Goal: Information Seeking & Learning: Learn about a topic

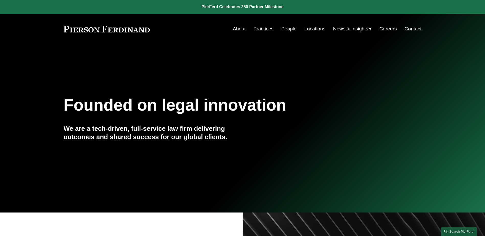
click at [286, 30] on link "People" at bounding box center [288, 29] width 15 height 10
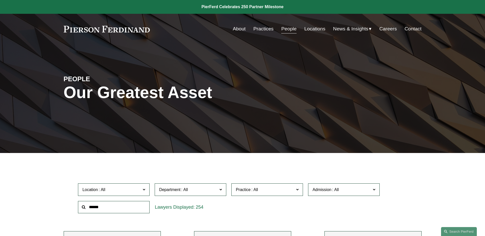
click at [267, 29] on link "Practices" at bounding box center [263, 29] width 20 height 10
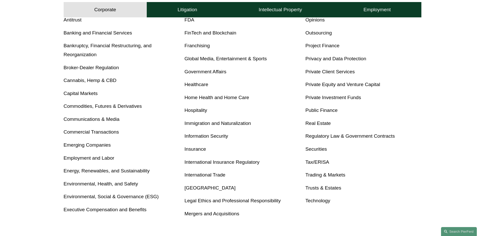
scroll to position [230, 0]
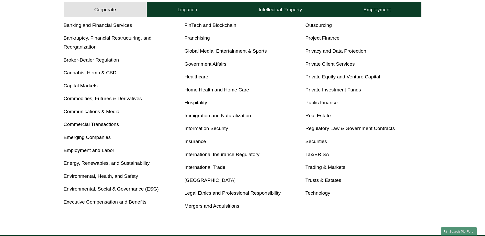
click at [215, 206] on link "Mergers and Acquisitions" at bounding box center [211, 205] width 55 height 5
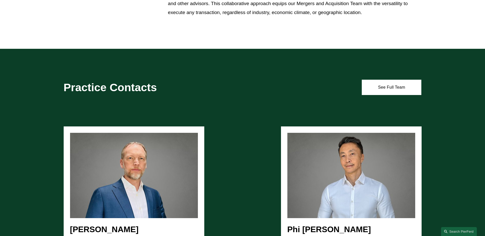
scroll to position [434, 0]
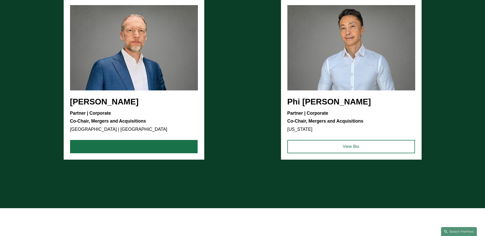
click at [140, 146] on link "View Bio" at bounding box center [133, 146] width 127 height 13
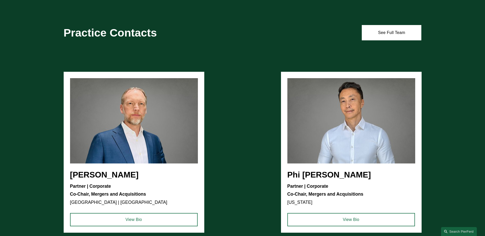
scroll to position [358, 0]
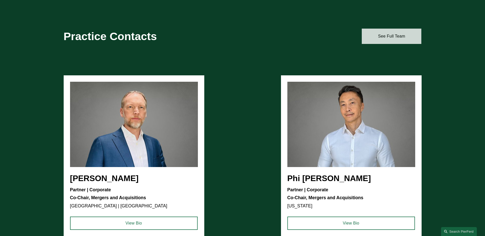
click at [386, 33] on link "See Full Team" at bounding box center [392, 36] width 60 height 15
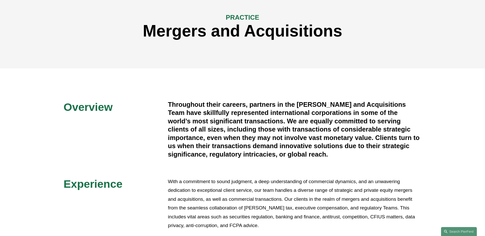
scroll to position [0, 0]
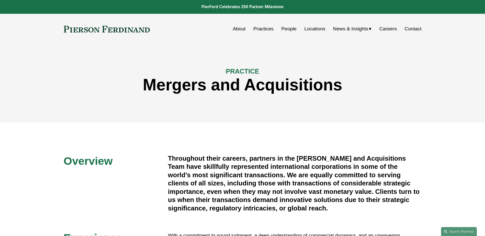
click at [258, 29] on link "Practices" at bounding box center [263, 29] width 20 height 10
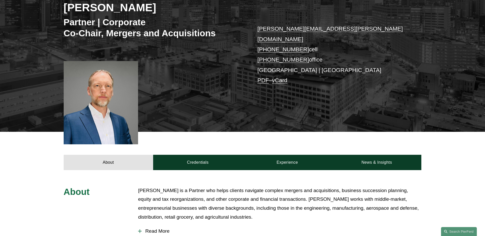
scroll to position [179, 0]
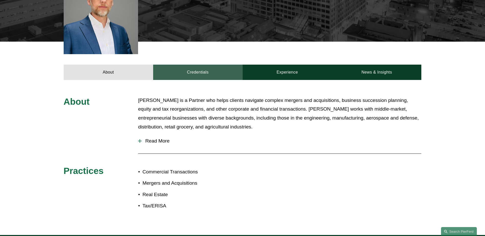
click at [206, 65] on link "Credentials" at bounding box center [197, 72] width 89 height 15
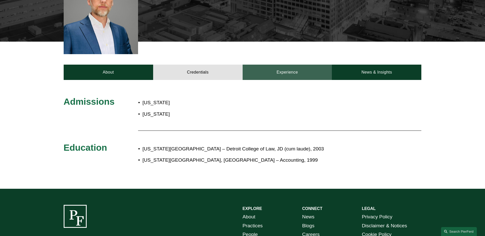
click at [298, 65] on link "Experience" at bounding box center [286, 72] width 89 height 15
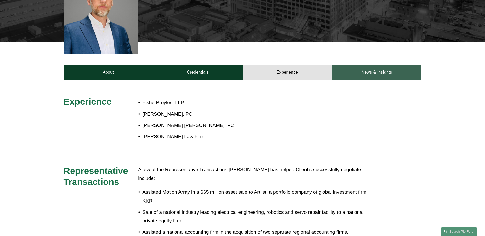
click at [367, 67] on link "News & Insights" at bounding box center [376, 72] width 89 height 15
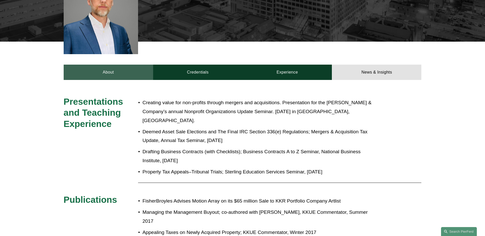
click at [121, 65] on link "About" at bounding box center [108, 72] width 89 height 15
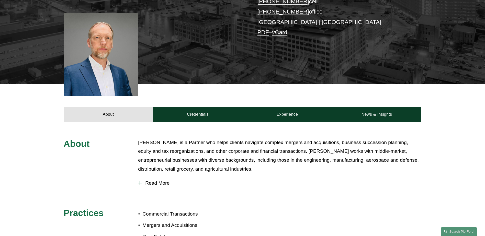
scroll to position [128, 0]
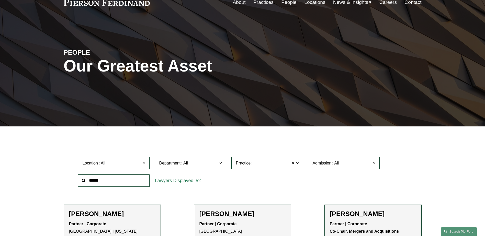
scroll to position [26, 0]
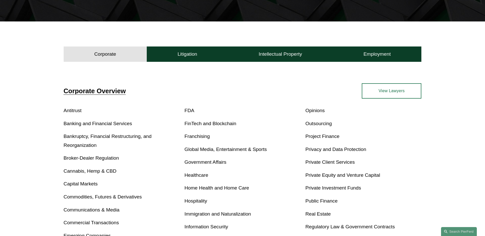
scroll to position [156, 0]
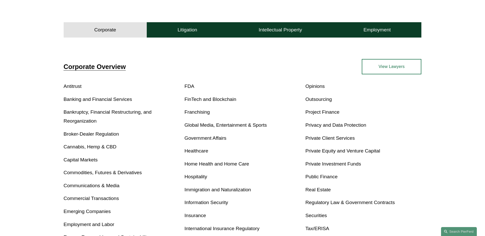
click at [74, 85] on link "Antitrust" at bounding box center [73, 86] width 18 height 5
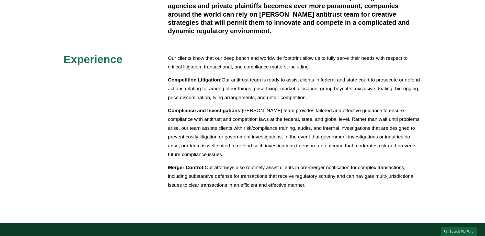
scroll to position [281, 0]
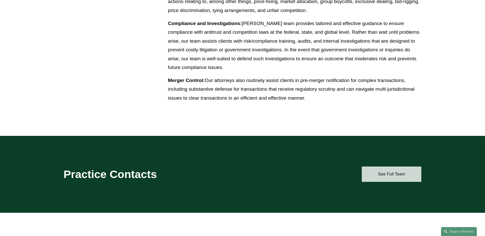
click at [384, 173] on link "See Full Team" at bounding box center [392, 174] width 60 height 15
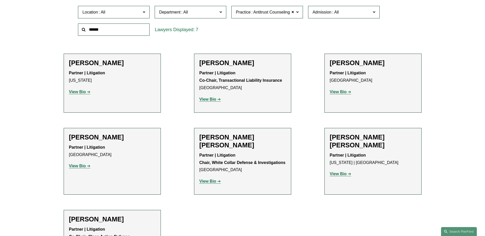
scroll to position [179, 0]
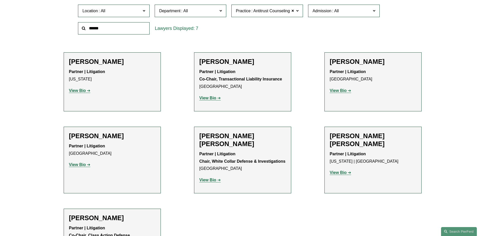
click at [332, 91] on strong "View Bio" at bounding box center [338, 90] width 17 height 4
click at [208, 177] on p "View Bio" at bounding box center [242, 180] width 86 height 7
click at [208, 178] on strong "View Bio" at bounding box center [207, 180] width 17 height 4
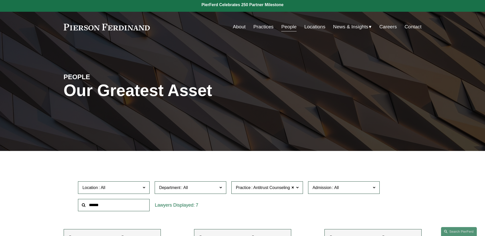
scroll to position [0, 0]
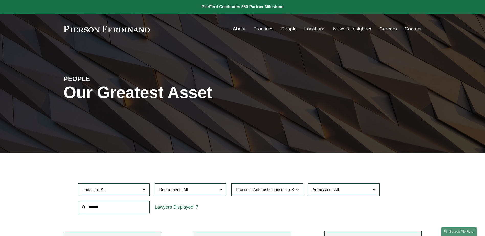
click at [262, 29] on link "Practices" at bounding box center [263, 29] width 20 height 10
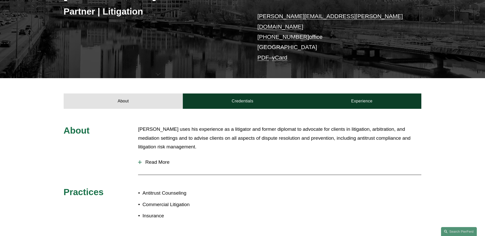
scroll to position [102, 0]
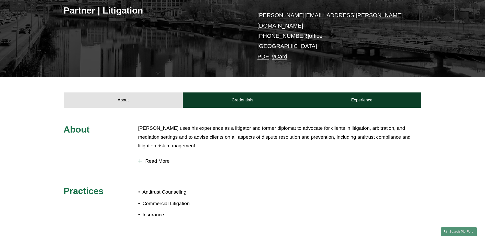
click at [149, 158] on span "Read More" at bounding box center [282, 161] width 280 height 6
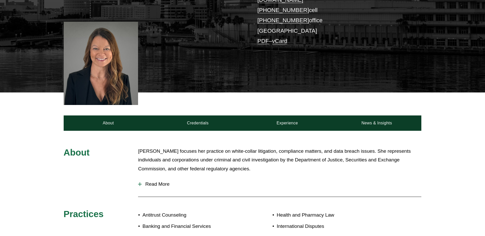
scroll to position [153, 0]
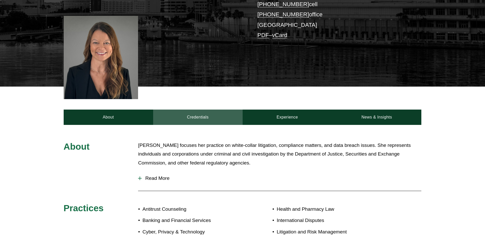
click at [192, 110] on link "Credentials" at bounding box center [197, 117] width 89 height 15
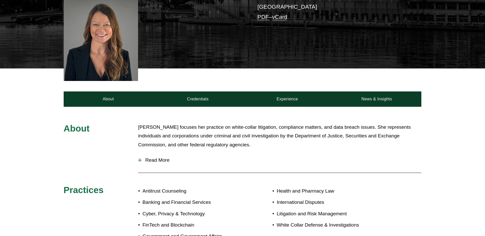
scroll to position [153, 0]
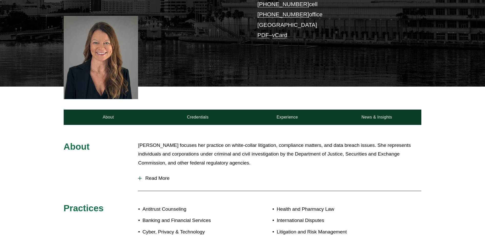
click at [150, 172] on button "Read More" at bounding box center [279, 178] width 283 height 13
click at [153, 176] on span "Read More" at bounding box center [282, 179] width 280 height 6
click at [159, 176] on span "Read More" at bounding box center [282, 179] width 280 height 6
click at [139, 172] on button "Read More" at bounding box center [279, 178] width 283 height 13
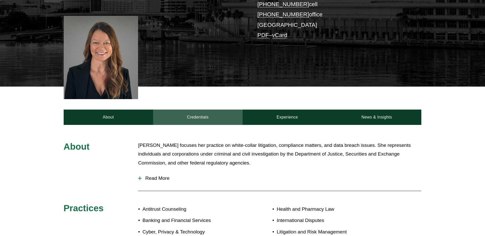
click at [199, 110] on link "Credentials" at bounding box center [197, 117] width 89 height 15
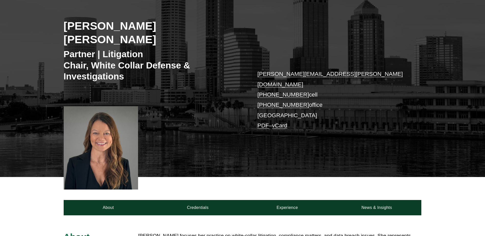
scroll to position [153, 0]
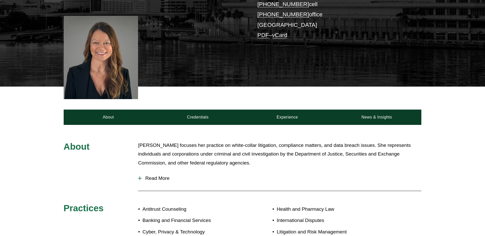
click at [141, 177] on div at bounding box center [140, 179] width 4 height 4
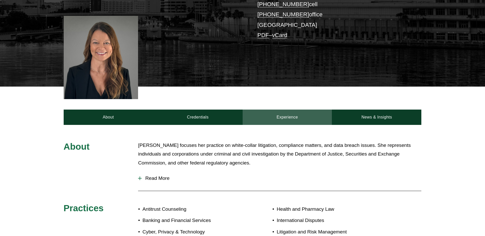
click at [294, 110] on link "Experience" at bounding box center [286, 117] width 89 height 15
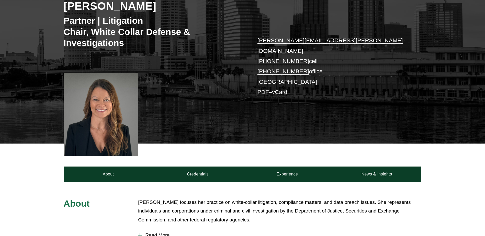
scroll to position [179, 0]
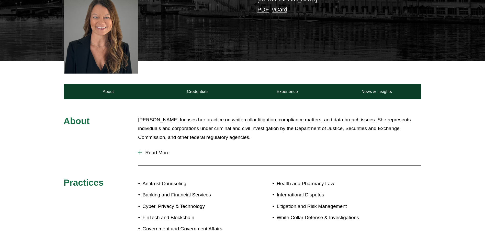
click at [139, 151] on div at bounding box center [140, 153] width 4 height 4
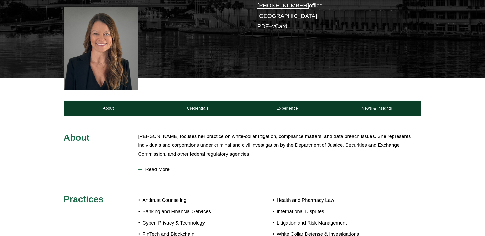
scroll to position [153, 0]
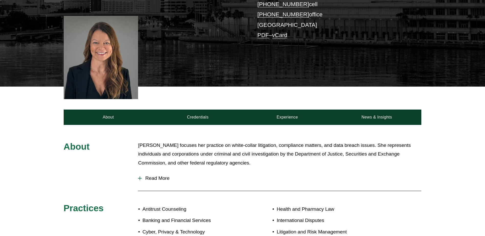
drag, startPoint x: 198, startPoint y: 141, endPoint x: 215, endPoint y: 162, distance: 27.2
click at [215, 162] on div "About Nicole focuses her practice on white-collar litigation, compliance matter…" at bounding box center [242, 202] width 485 height 123
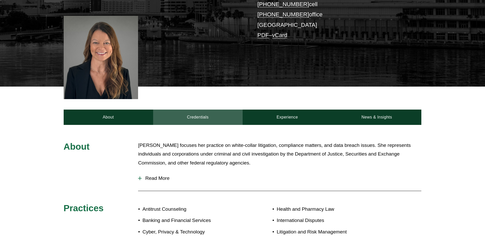
click at [202, 110] on link "Credentials" at bounding box center [197, 117] width 89 height 15
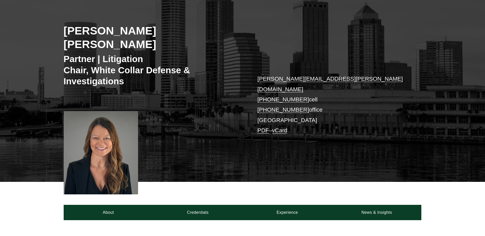
scroll to position [102, 0]
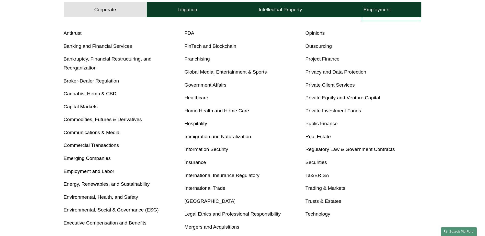
scroll to position [179, 0]
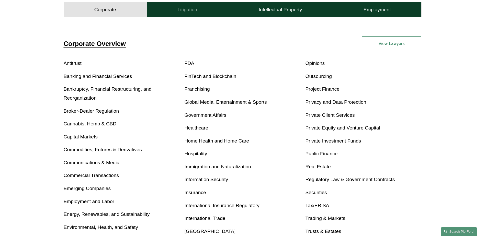
click at [199, 9] on button "Litigation" at bounding box center [187, 9] width 81 height 15
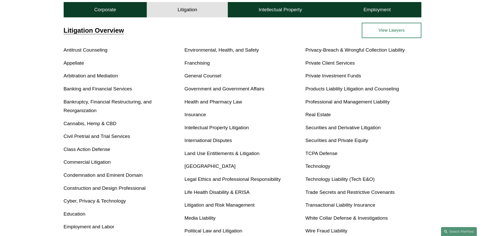
scroll to position [215, 0]
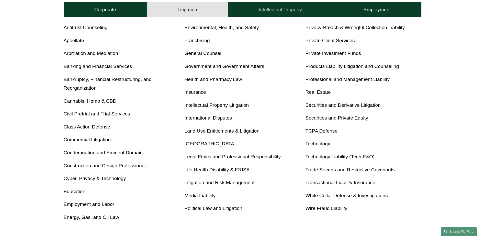
click at [280, 10] on h4 "Intellectual Property" at bounding box center [280, 10] width 43 height 6
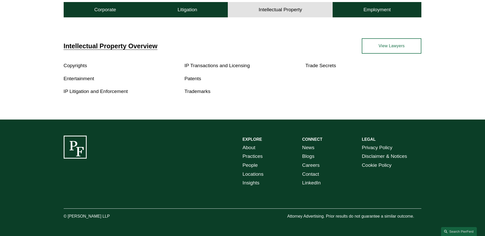
scroll to position [138, 0]
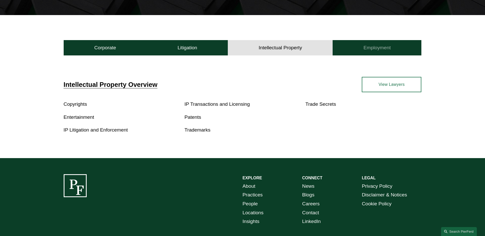
click at [375, 46] on h4 "Employment" at bounding box center [376, 48] width 27 height 6
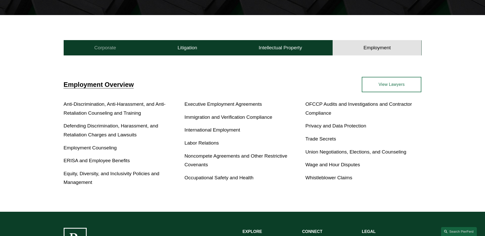
click at [108, 48] on h4 "Corporate" at bounding box center [105, 48] width 22 height 6
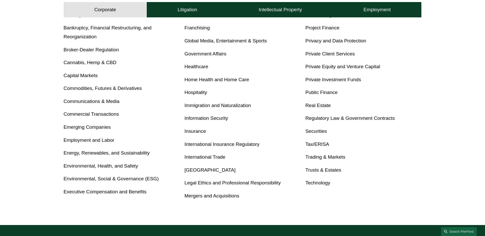
scroll to position [215, 0]
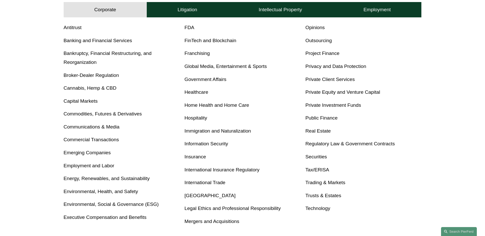
click at [350, 104] on link "Private Investment Funds" at bounding box center [333, 104] width 56 height 5
click at [109, 130] on p "Communications & Media" at bounding box center [122, 127] width 116 height 9
click at [109, 128] on link "Communications & Media" at bounding box center [92, 126] width 56 height 5
click at [112, 127] on link "Communications & Media" at bounding box center [92, 126] width 56 height 5
click at [189, 12] on h4 "Litigation" at bounding box center [187, 10] width 20 height 6
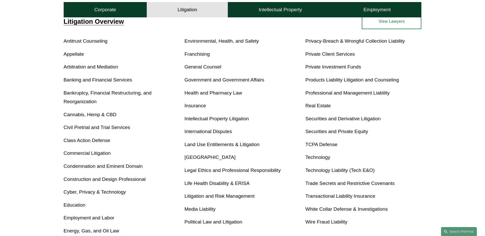
scroll to position [189, 0]
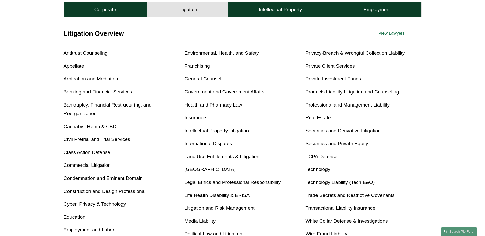
click at [117, 205] on link "Cyber, Privacy & Technology" at bounding box center [95, 203] width 62 height 5
click at [203, 93] on link "Government and Government Affairs" at bounding box center [224, 91] width 80 height 5
click at [49, 138] on div "Litigation Overview Antitrust Counseling Appellate Arbitration and Mediation Ba…" at bounding box center [242, 137] width 485 height 223
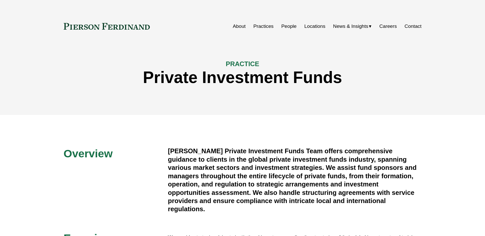
click at [350, 104] on div "PRACTICE Private Investment Funds" at bounding box center [242, 76] width 485 height 78
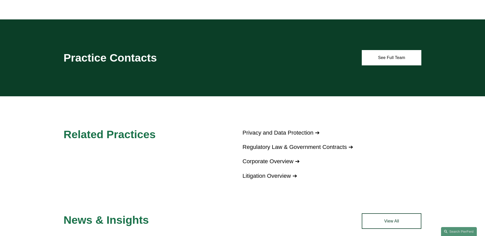
scroll to position [460, 0]
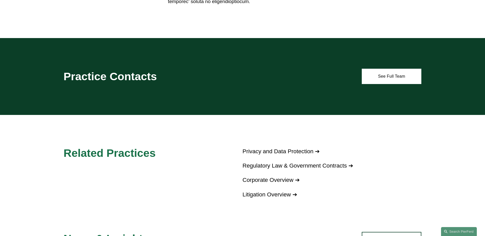
click at [194, 187] on div "Related Practices Privacy and Data Protection ➔ Regulatory Law & Government Con…" at bounding box center [242, 165] width 485 height 69
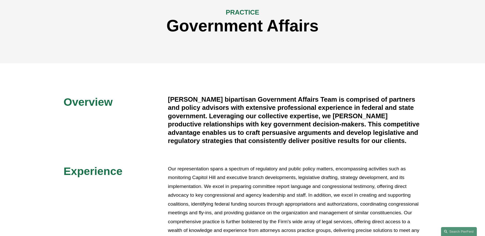
scroll to position [0, 0]
